Goal: Transaction & Acquisition: Obtain resource

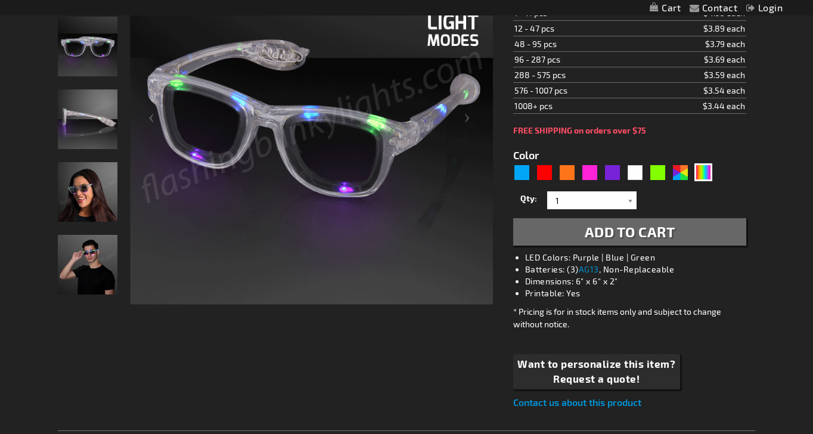
scroll to position [193, 0]
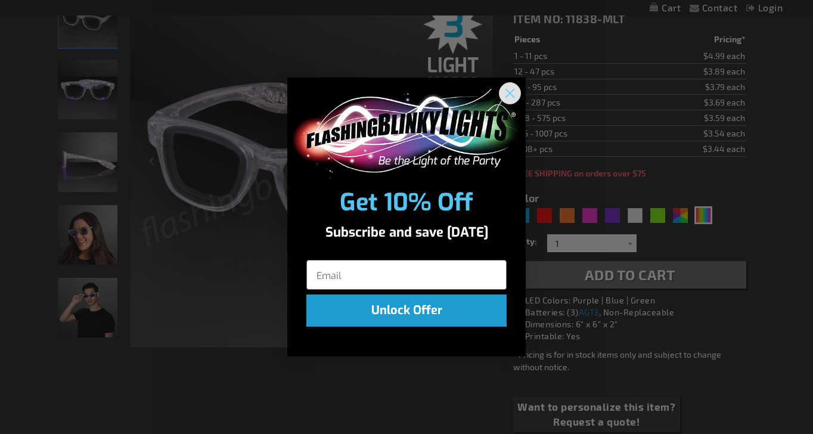
click at [509, 94] on circle "Close dialog" at bounding box center [510, 93] width 20 height 20
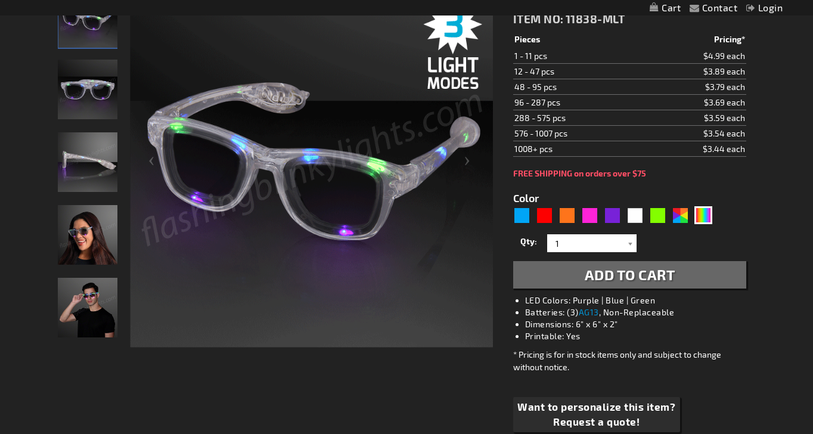
click at [105, 96] on img "Light Up Multicolor LED Party Shades" at bounding box center [88, 90] width 60 height 60
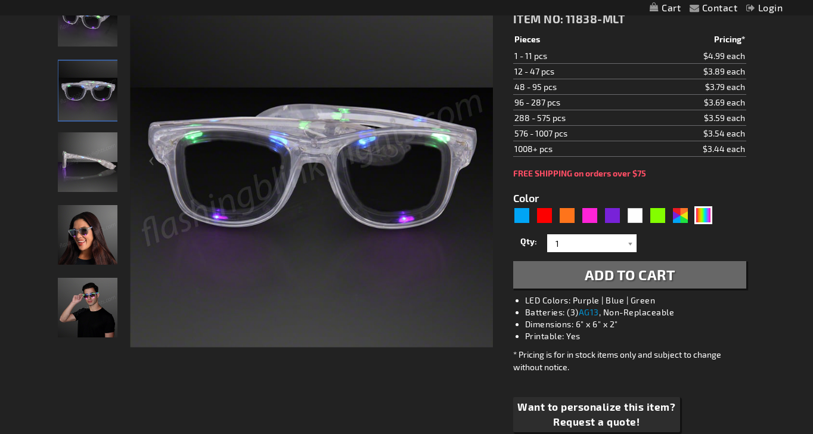
click at [90, 153] on img "Light Up Multicolor LED Party Shades" at bounding box center [88, 162] width 60 height 60
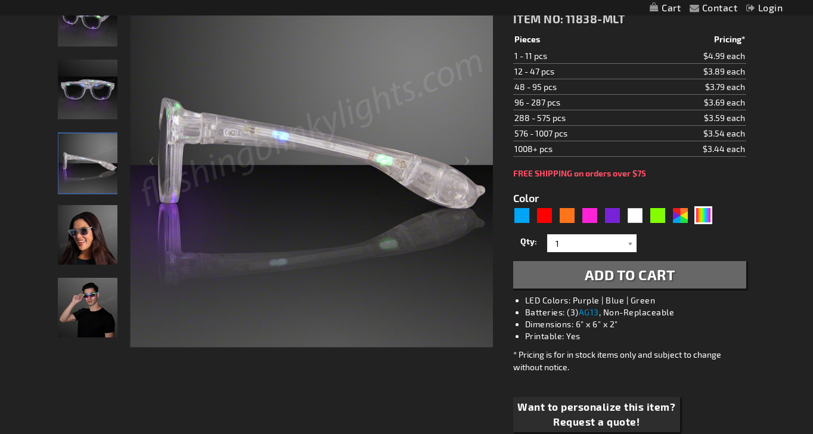
click at [82, 220] on img "Female wearing Light Up Multicolor LED Party Shades" at bounding box center [88, 235] width 60 height 60
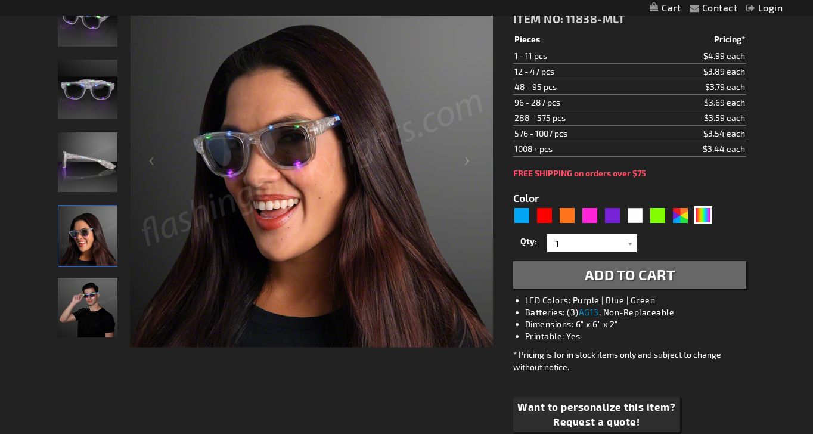
click at [77, 321] on img "Male wearing Light Up Multicolor LED Party Shades" at bounding box center [88, 308] width 60 height 60
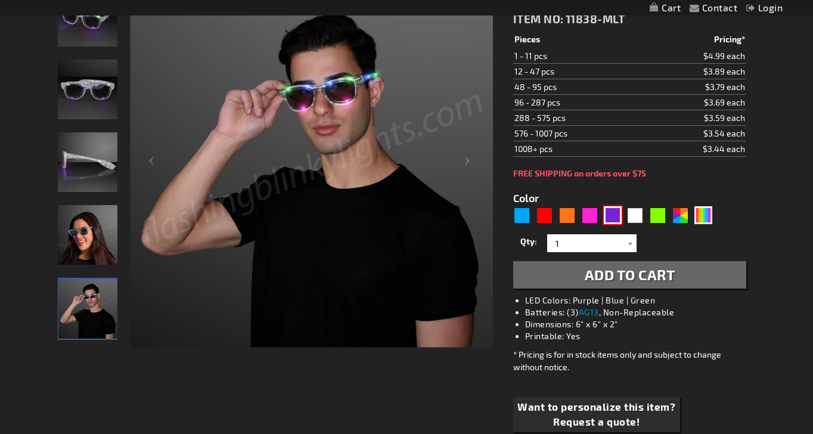
click at [618, 216] on div "Purple" at bounding box center [612, 215] width 18 height 18
type input "5640"
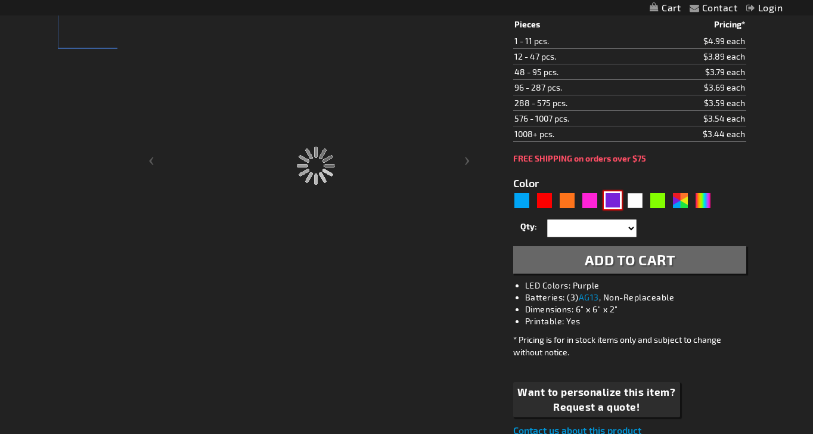
type input "11838-PR"
type input "Customize - Purple Shades LED Party Sunglasses - ITEM NO: 11838-PR"
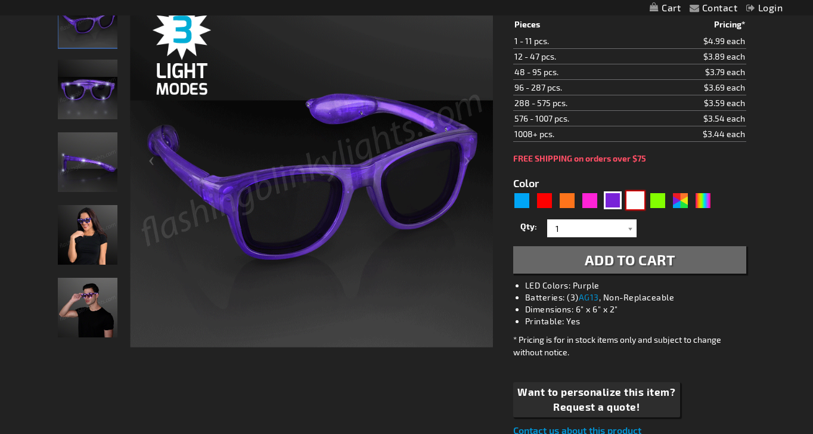
click at [636, 196] on div "White" at bounding box center [635, 200] width 18 height 18
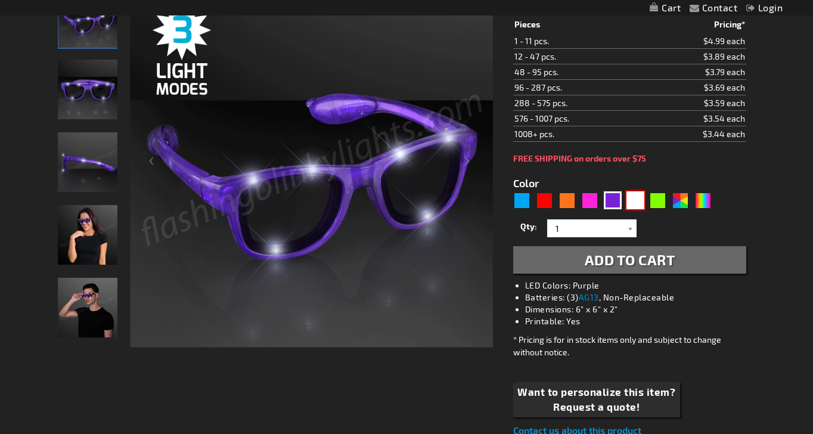
type input "5646"
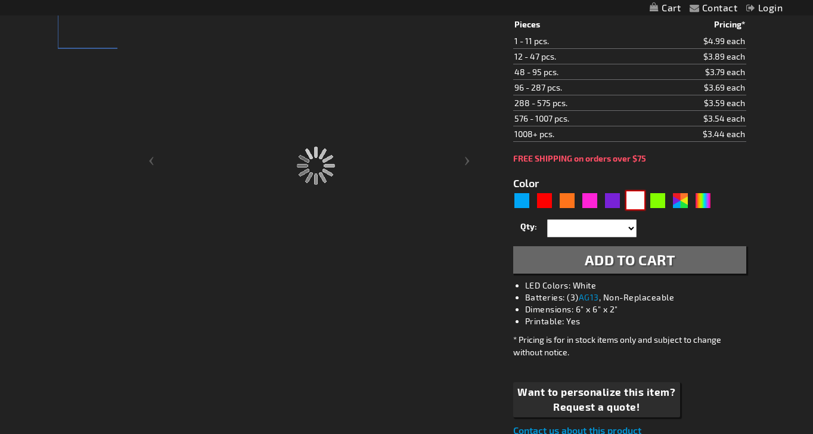
type input "11838-WT"
type input "Customize - White LED Cool Shades Party Glasses - ITEM NO: 11838-WT"
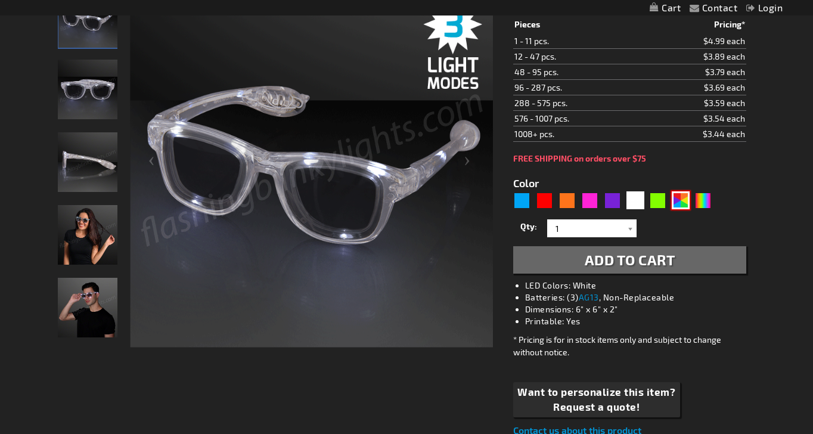
click at [679, 203] on div "AST" at bounding box center [680, 200] width 18 height 18
type input "5630"
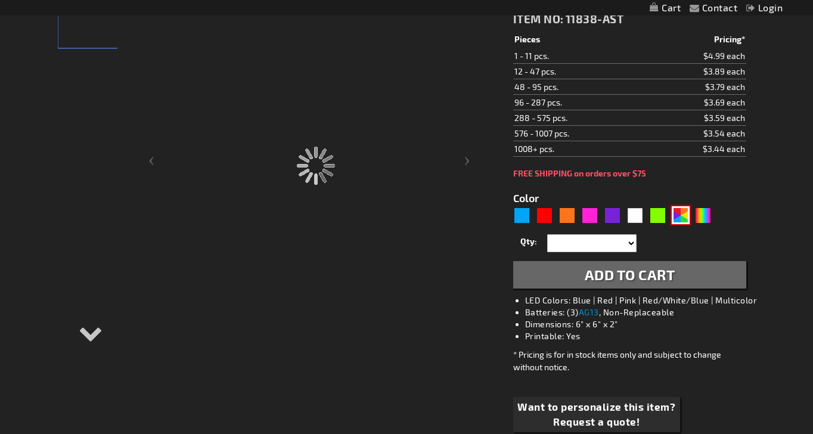
type input "11838-AST"
type input "Customize - Assorted Cool Shades LED Party Glasses - ITEM NO: 11838-AST"
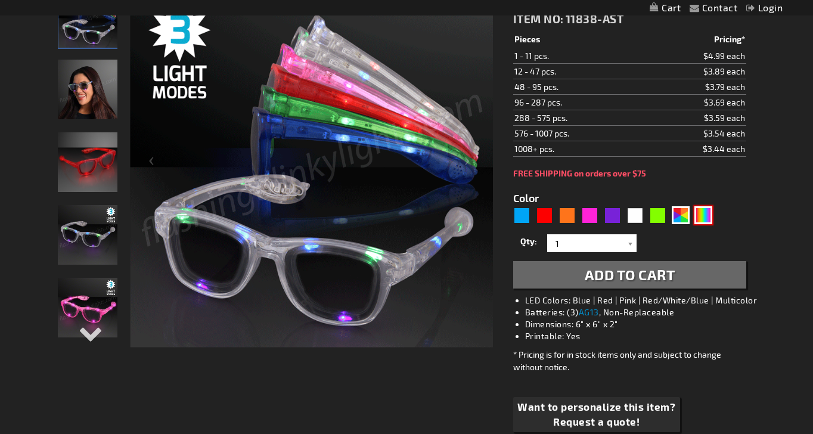
click at [708, 216] on div "Multicolor" at bounding box center [703, 215] width 18 height 18
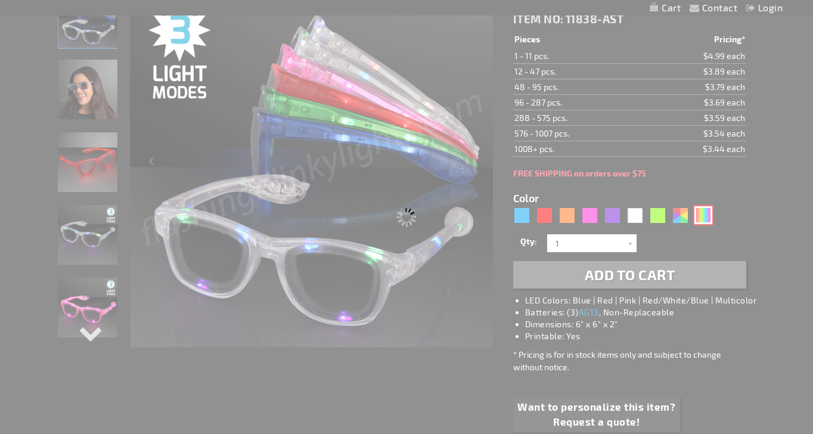
type input "5659"
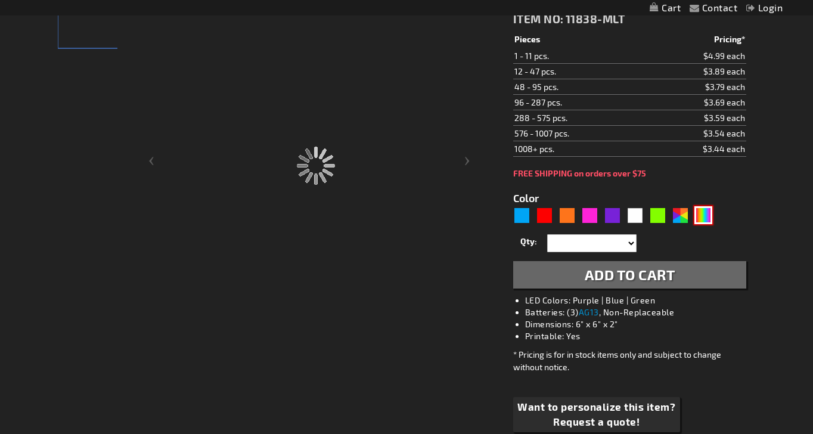
type input "11838-MLT"
type input "Customize - Multicolor Cool Shades LED Party Glasses - ITEM NO: 11838-MLT"
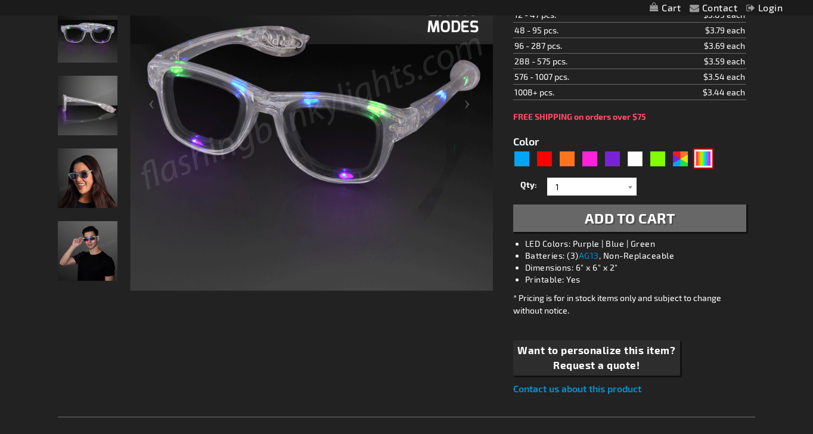
scroll to position [253, 0]
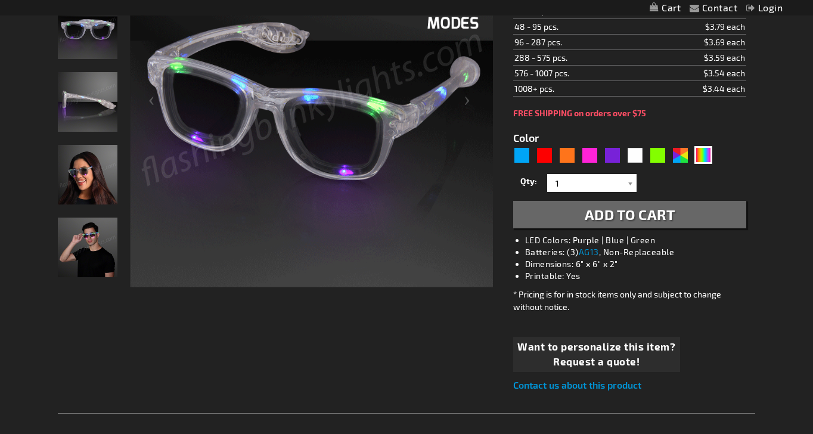
click at [634, 359] on span "Request a quote!" at bounding box center [596, 361] width 158 height 15
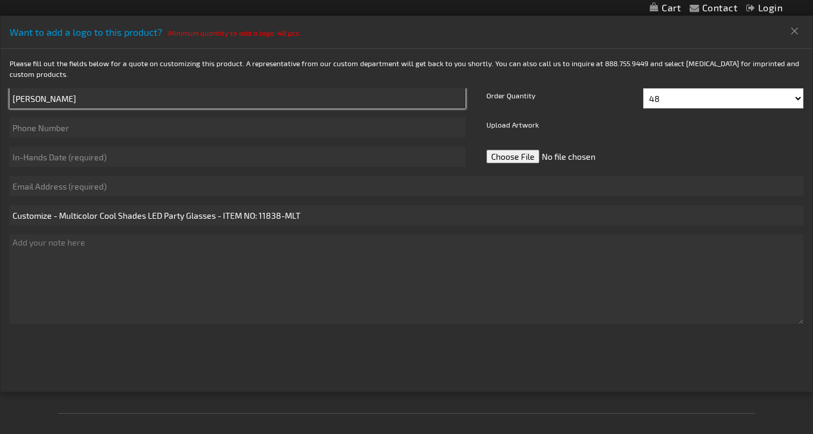
type input "[PERSON_NAME]"
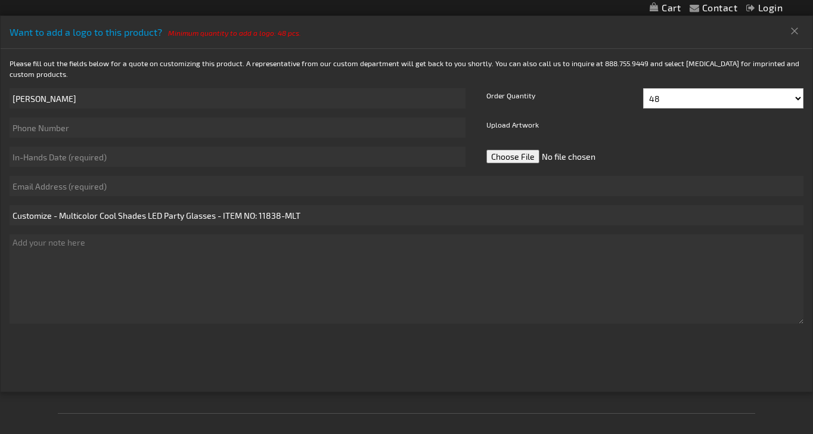
click at [299, 337] on div at bounding box center [204, 367] width 406 height 64
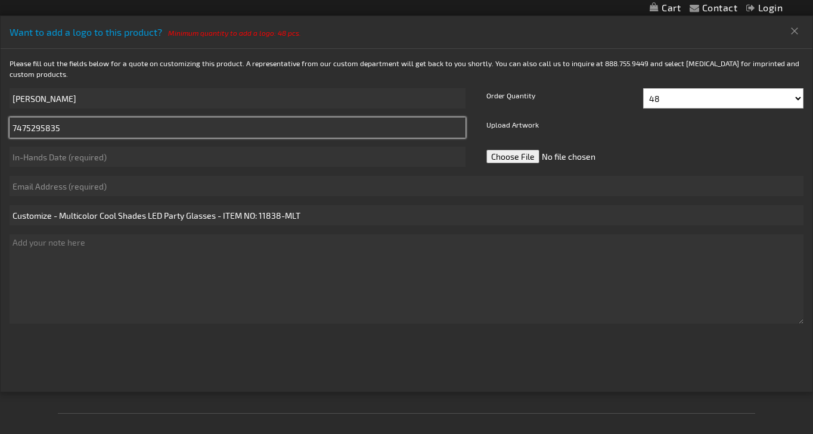
type input "7475295835"
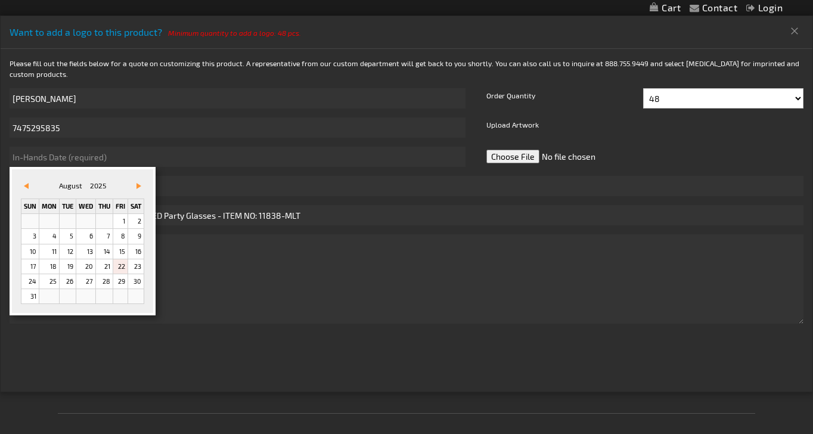
click at [141, 185] on span "Vor&#x3e;" at bounding box center [138, 186] width 5 height 6
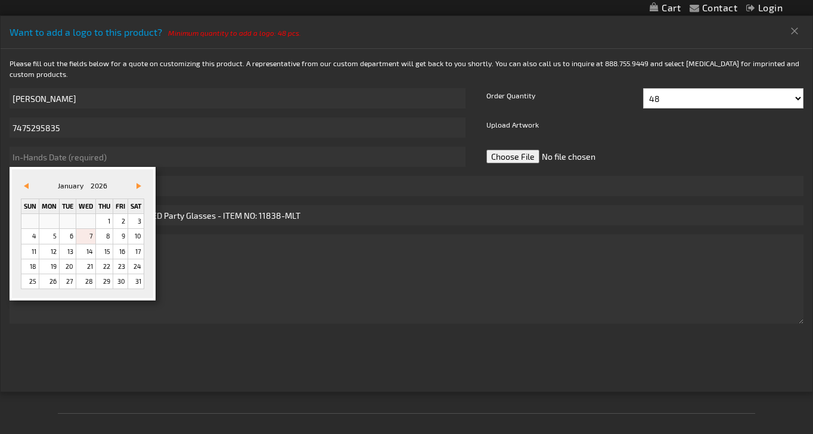
click at [89, 232] on link "7" at bounding box center [85, 236] width 19 height 14
type input "[DATE]"
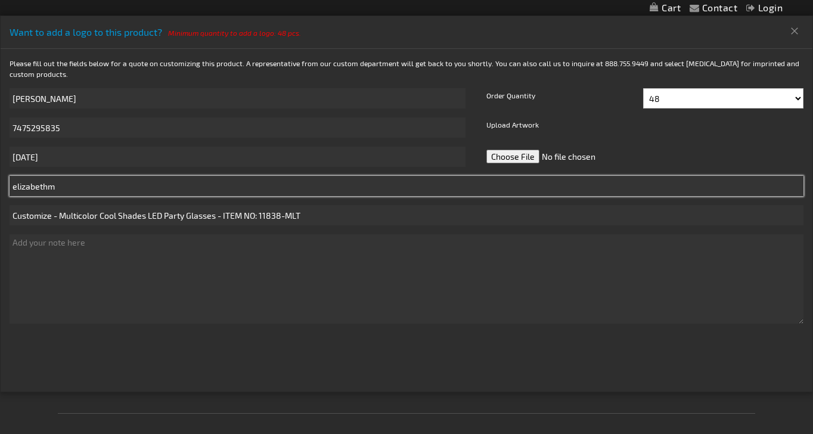
type input "elizabethml"
type input "[EMAIL_ADDRESS][DOMAIN_NAME]"
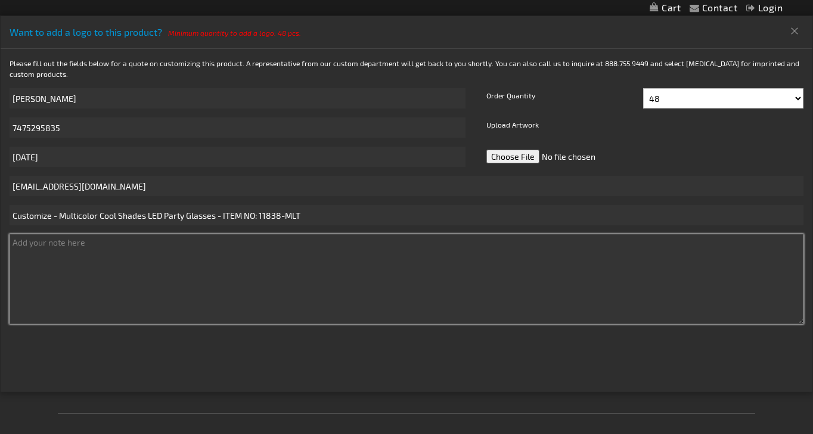
click at [86, 251] on textarea at bounding box center [407, 278] width 794 height 89
type textarea "W"
type textarea "Printed on the side "[PERSON_NAME]'s XV [DATE]""
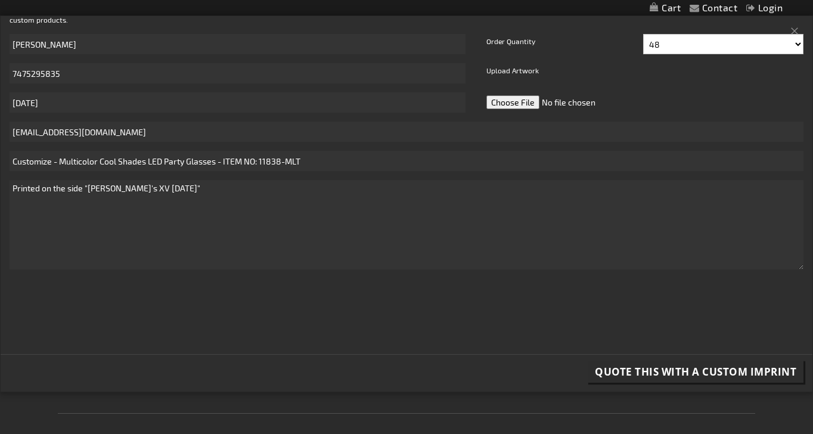
scroll to position [54, 0]
select select "60"
click at [648, 368] on span "Quote this with a Custom Imprint" at bounding box center [695, 372] width 201 height 14
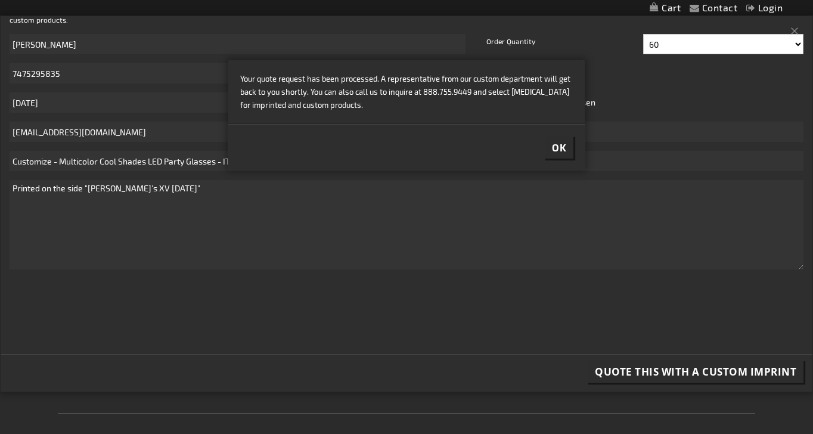
click at [559, 147] on span "Ok" at bounding box center [559, 147] width 14 height 12
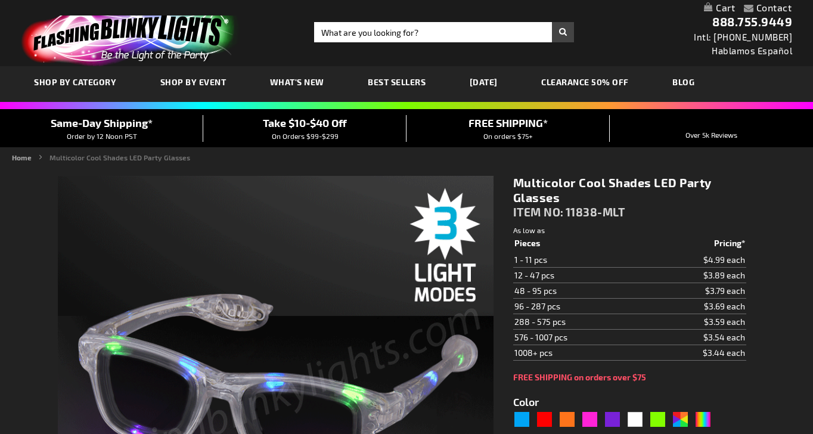
type input "5659"
